Goal: Transaction & Acquisition: Purchase product/service

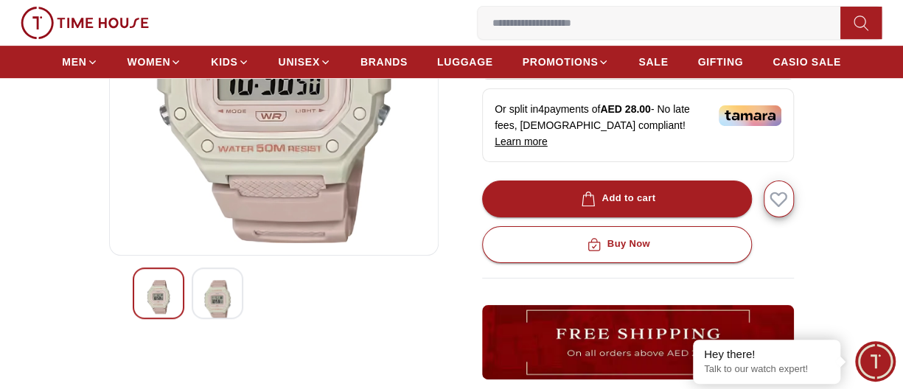
scroll to position [295, 0]
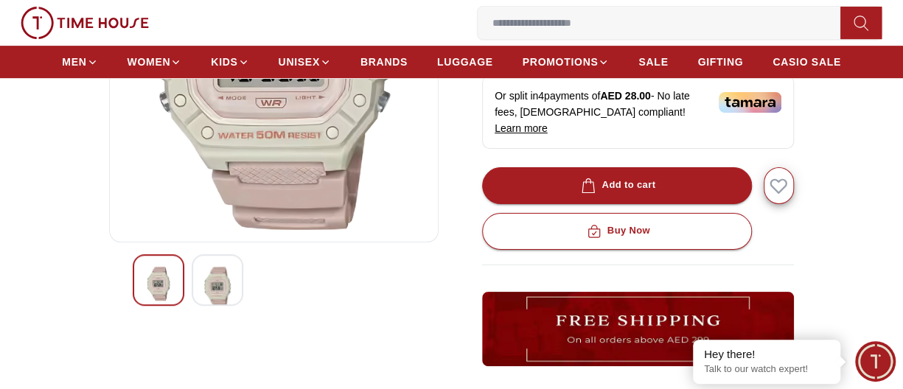
click at [221, 287] on img at bounding box center [217, 287] width 27 height 40
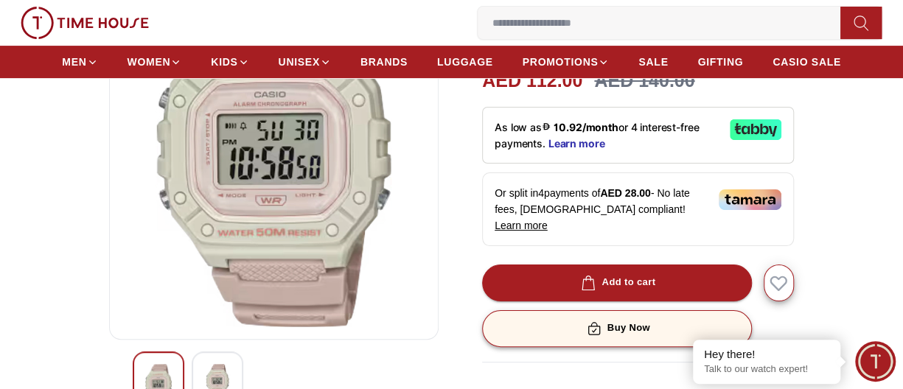
scroll to position [221, 0]
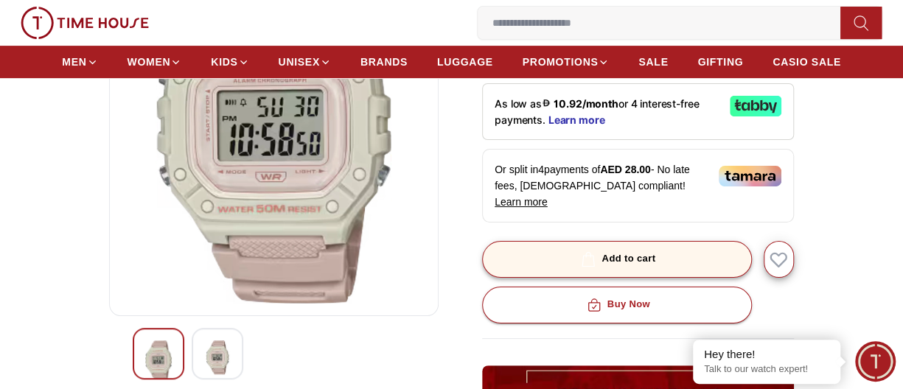
click at [624, 251] on div "Add to cart" at bounding box center [616, 259] width 77 height 17
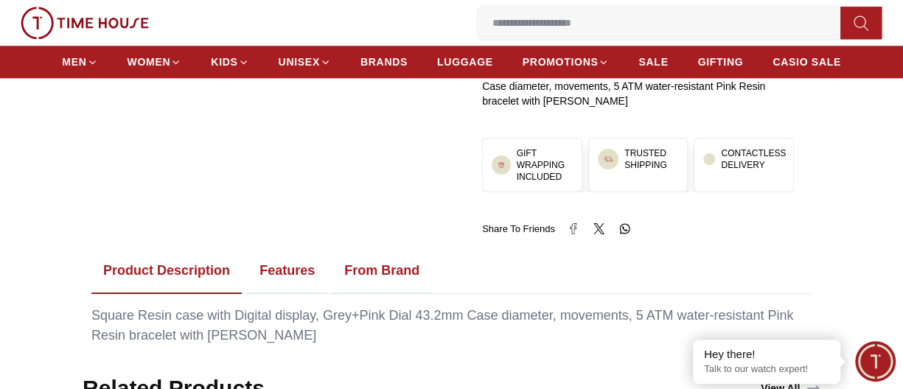
scroll to position [590, 0]
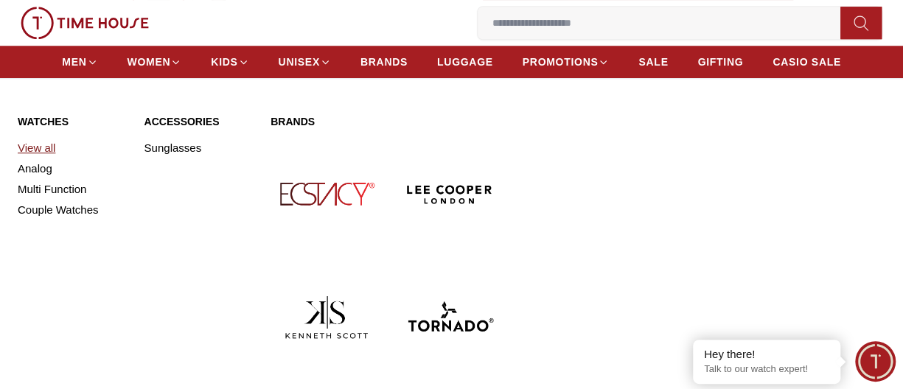
click at [52, 149] on link "View all" at bounding box center [72, 148] width 109 height 21
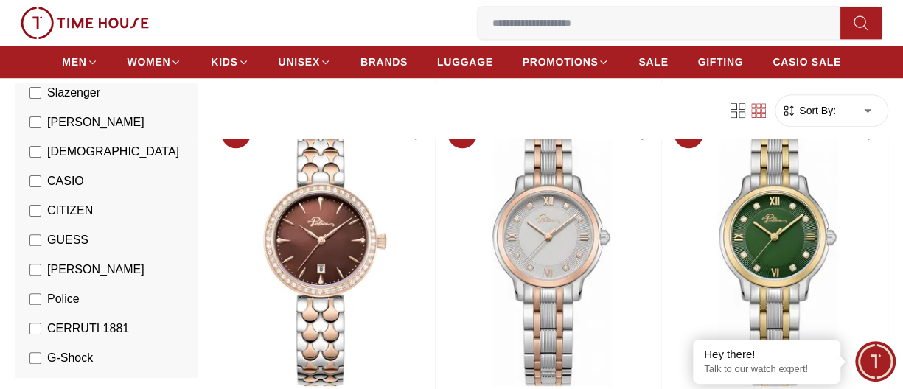
scroll to position [221, 0]
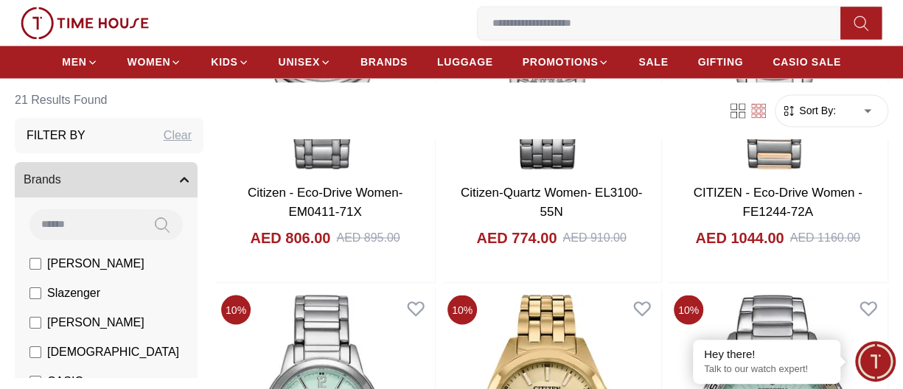
scroll to position [1106, 0]
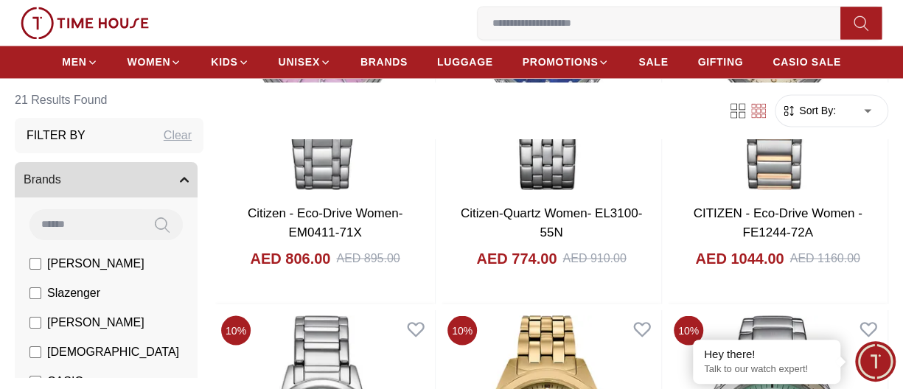
click at [78, 226] on input at bounding box center [85, 223] width 112 height 29
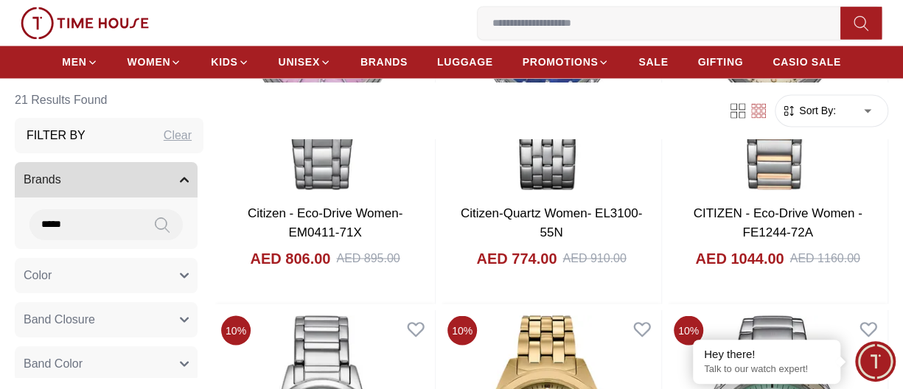
type input "*****"
click at [155, 223] on icon at bounding box center [162, 225] width 15 height 17
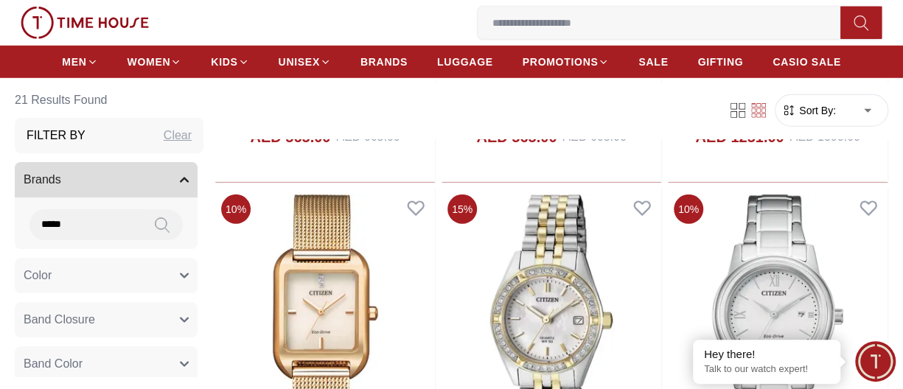
scroll to position [1990, 0]
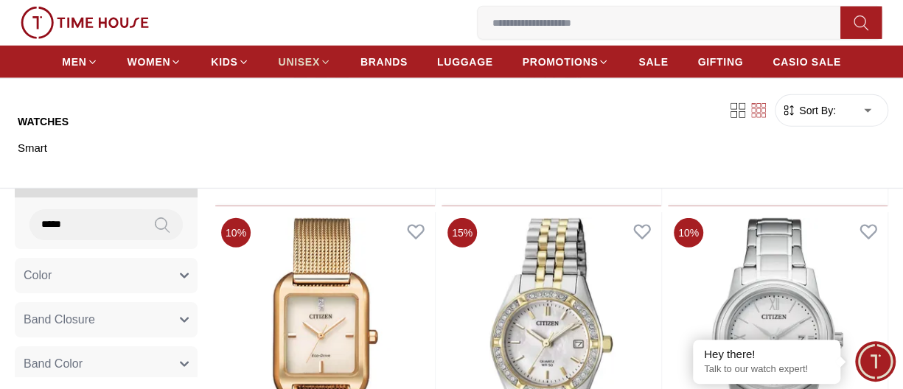
click at [320, 58] on icon at bounding box center [325, 62] width 11 height 11
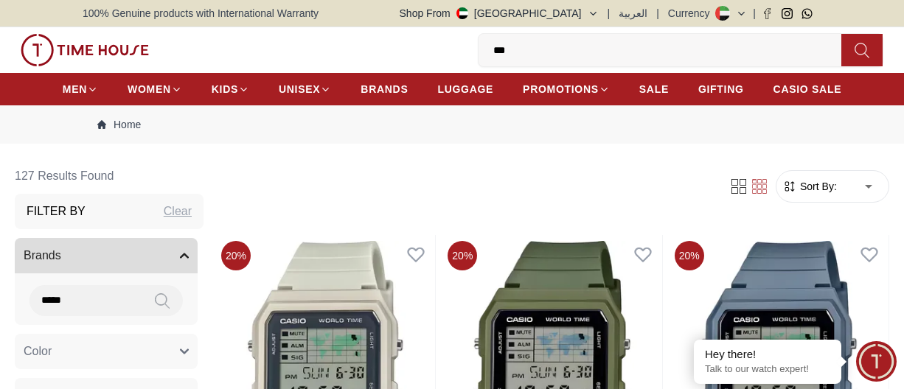
click at [556, 55] on input "***" at bounding box center [665, 49] width 374 height 29
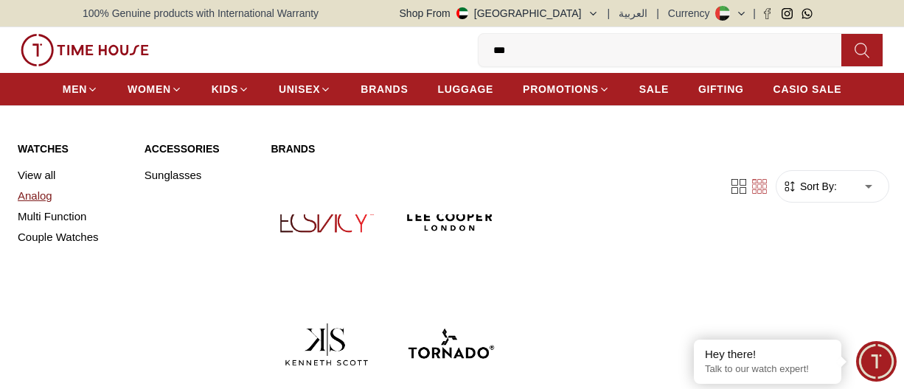
click at [31, 191] on link "Analog" at bounding box center [72, 196] width 109 height 21
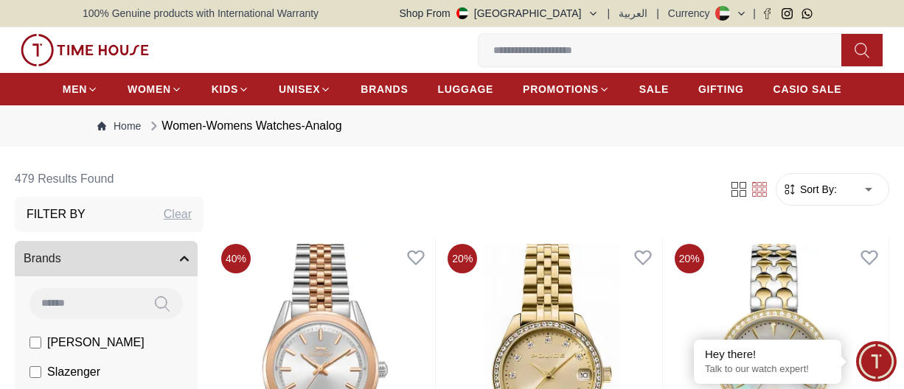
click at [592, 55] on input at bounding box center [665, 49] width 374 height 29
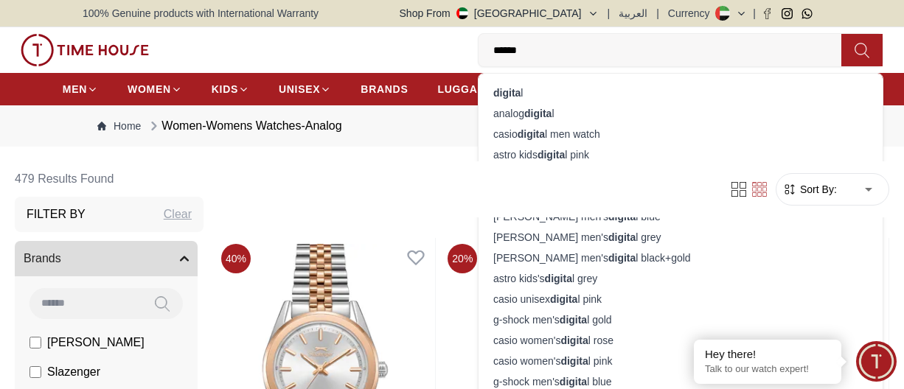
type input "*******"
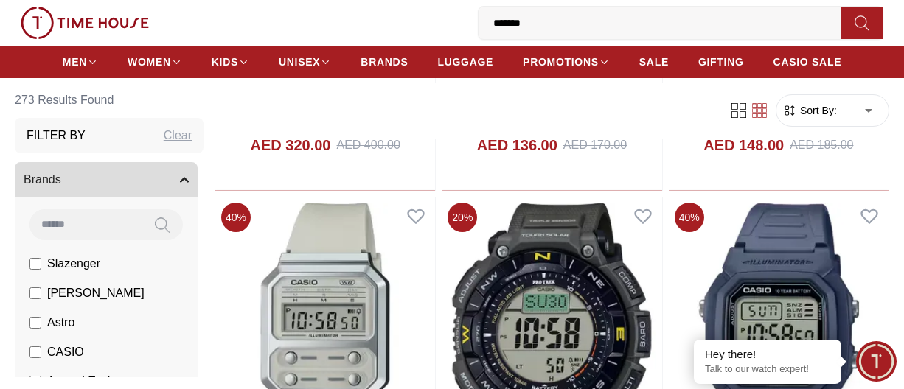
scroll to position [1106, 0]
